Goal: Information Seeking & Learning: Learn about a topic

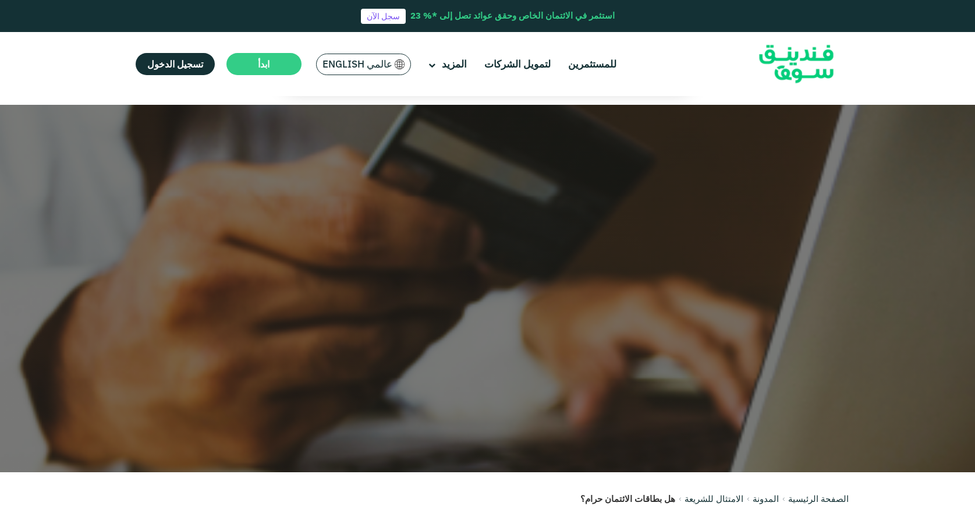
click at [678, 92] on div "للمستثمرين لتمويل الشركات المزيد من نحن" at bounding box center [488, 64] width 722 height 64
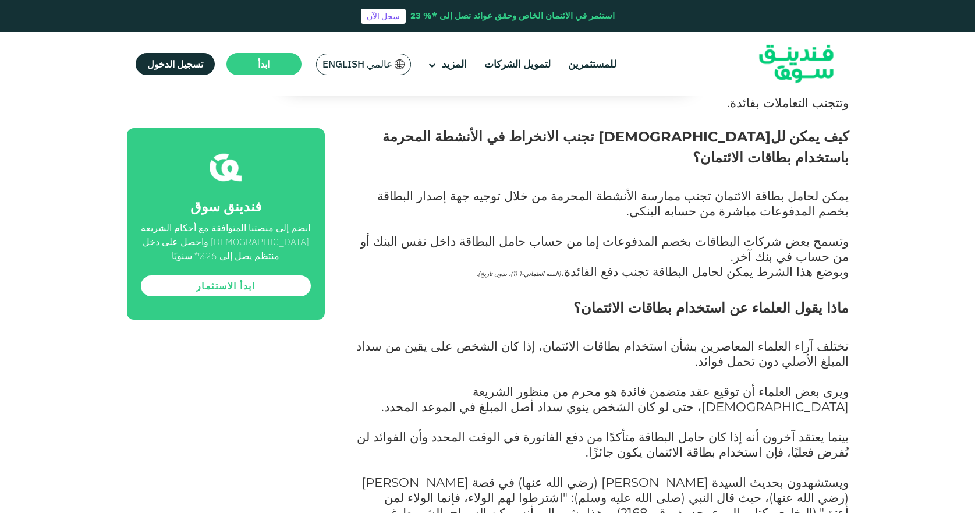
scroll to position [1223, 0]
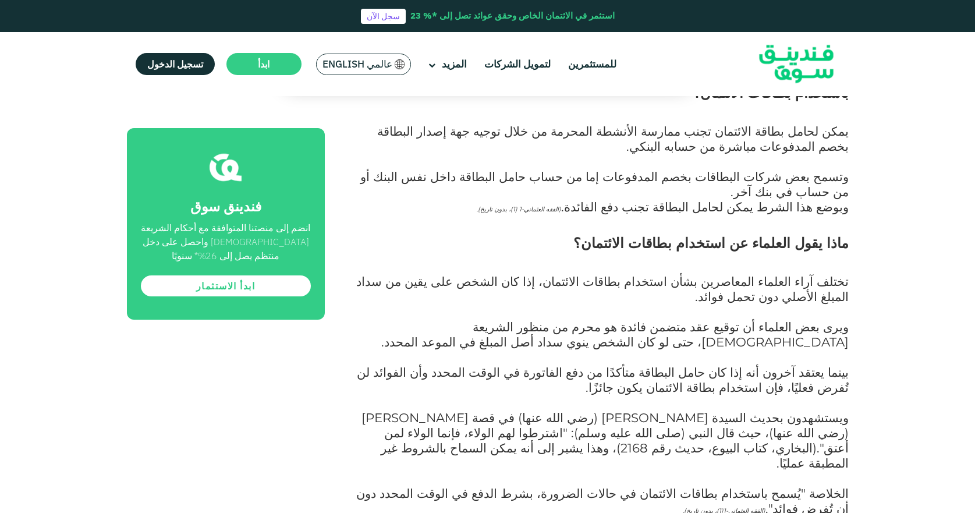
click at [653, 235] on span "ماذا يقول العلماء عن استخدام بطاقات الائتمان؟" at bounding box center [711, 243] width 275 height 17
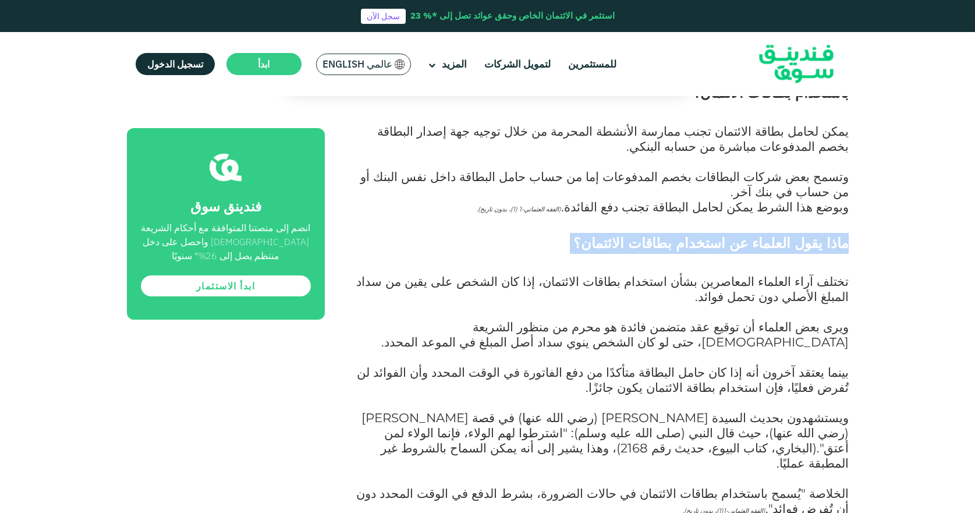
click at [653, 235] on span "ماذا يقول العلماء عن استخدام بطاقات الائتمان؟" at bounding box center [711, 243] width 275 height 17
click at [579, 233] on h2 "ماذا يقول العلماء عن استخدام بطاقات الائتمان؟" at bounding box center [600, 254] width 498 height 42
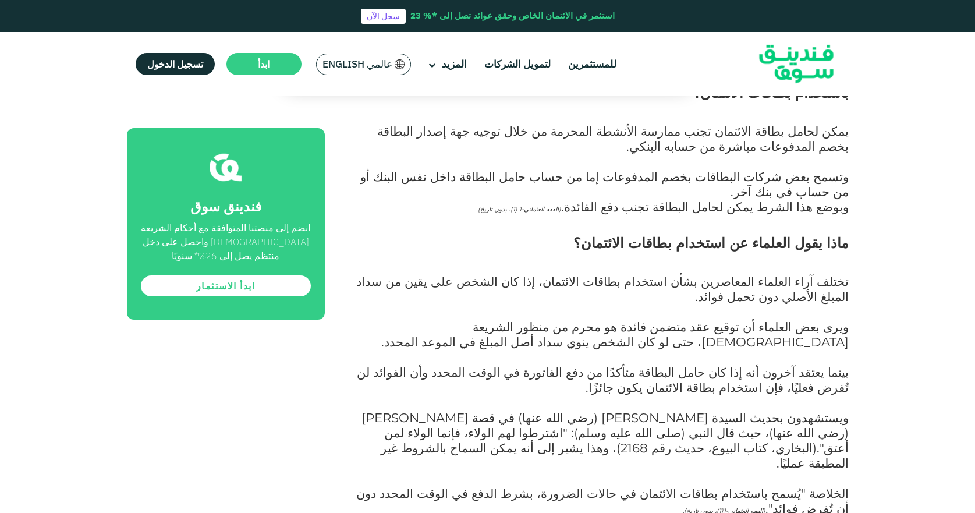
click at [648, 235] on span "ماذا يقول العلماء عن استخدام بطاقات الائتمان؟" at bounding box center [711, 243] width 275 height 17
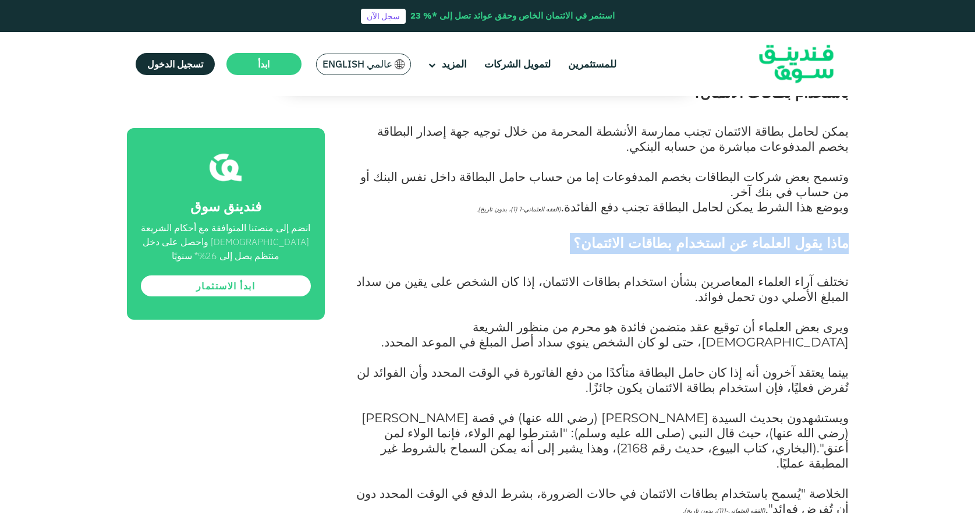
click at [648, 235] on span "ماذا يقول العلماء عن استخدام بطاقات الائتمان؟" at bounding box center [711, 243] width 275 height 17
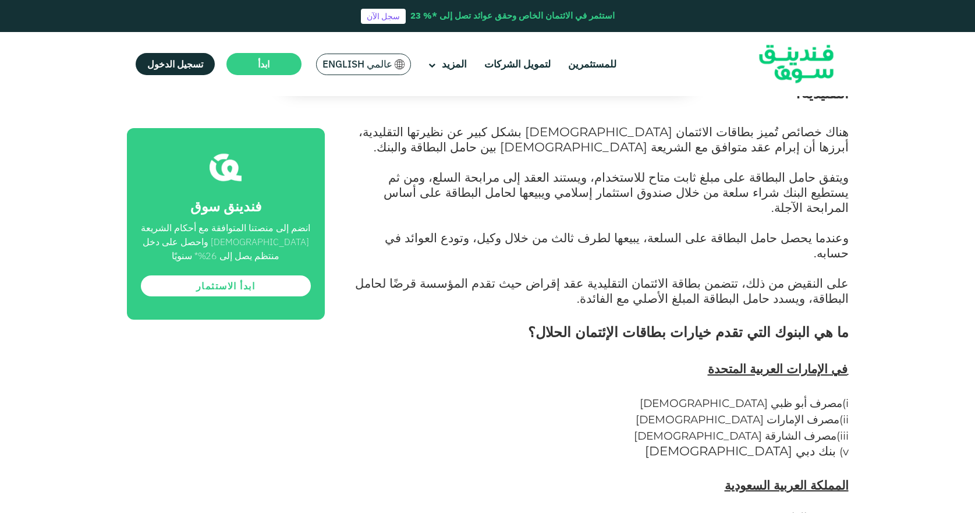
scroll to position [1980, 0]
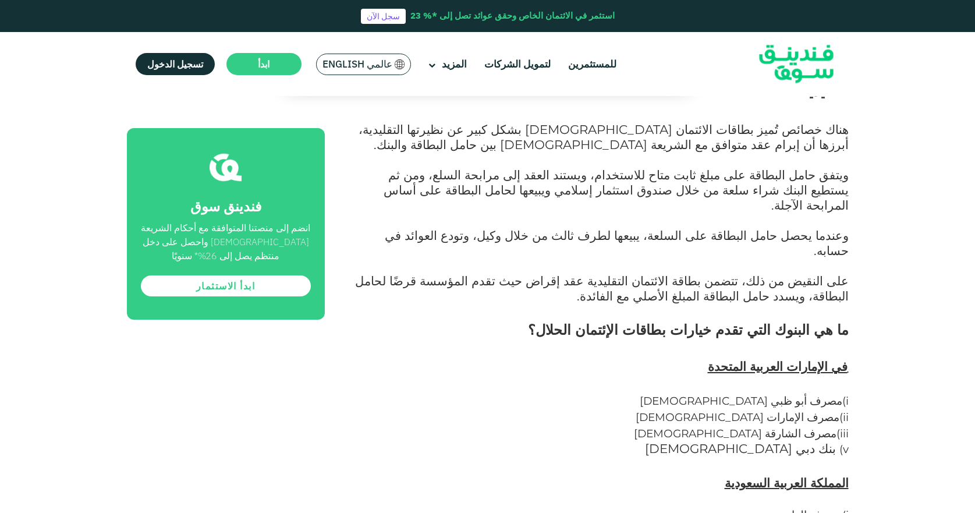
click at [798, 441] on span "بنك دبي [DEMOGRAPHIC_DATA]" at bounding box center [740, 448] width 191 height 15
click at [785, 441] on span "بنك دبي [DEMOGRAPHIC_DATA]" at bounding box center [740, 448] width 191 height 15
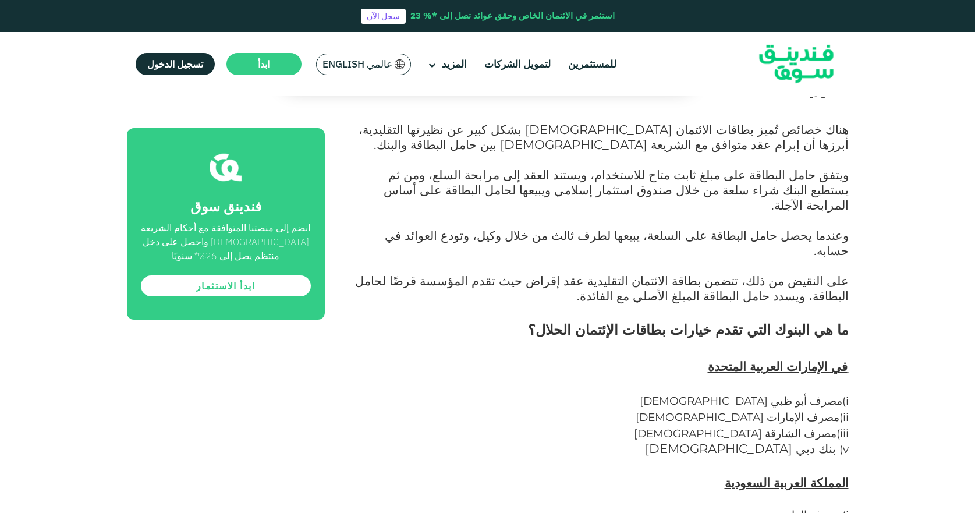
click at [770, 394] on span "مصرف أبو ظبي [DEMOGRAPHIC_DATA]" at bounding box center [741, 400] width 203 height 13
click at [784, 441] on span "بنك دبي [DEMOGRAPHIC_DATA]" at bounding box center [740, 448] width 191 height 15
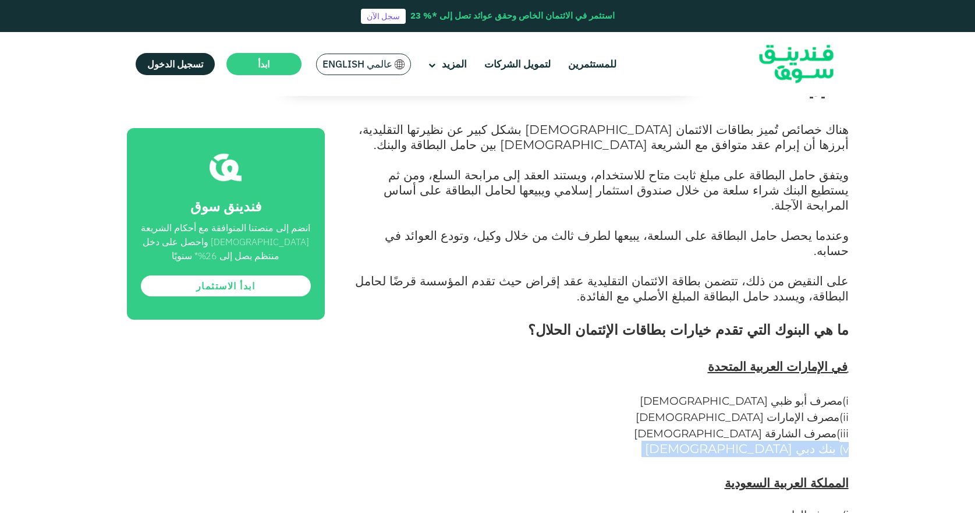
click at [784, 441] on span "بنك دبي [DEMOGRAPHIC_DATA]" at bounding box center [740, 448] width 191 height 15
click at [784, 394] on span "مصرف أبو ظبي [DEMOGRAPHIC_DATA]" at bounding box center [741, 400] width 203 height 13
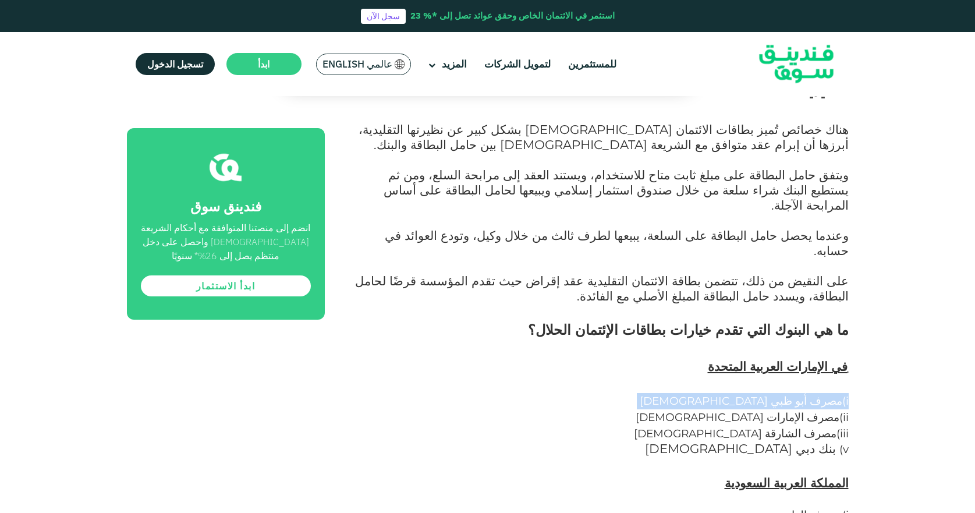
click at [784, 394] on span "مصرف أبو ظبي [DEMOGRAPHIC_DATA]" at bounding box center [741, 400] width 203 height 13
click at [672, 393] on p "i) مصرف أبو ظبي [DEMOGRAPHIC_DATA] ii) مصرف الإمارات [DEMOGRAPHIC_DATA] iii) مص…" at bounding box center [600, 425] width 498 height 64
